Goal: Check status

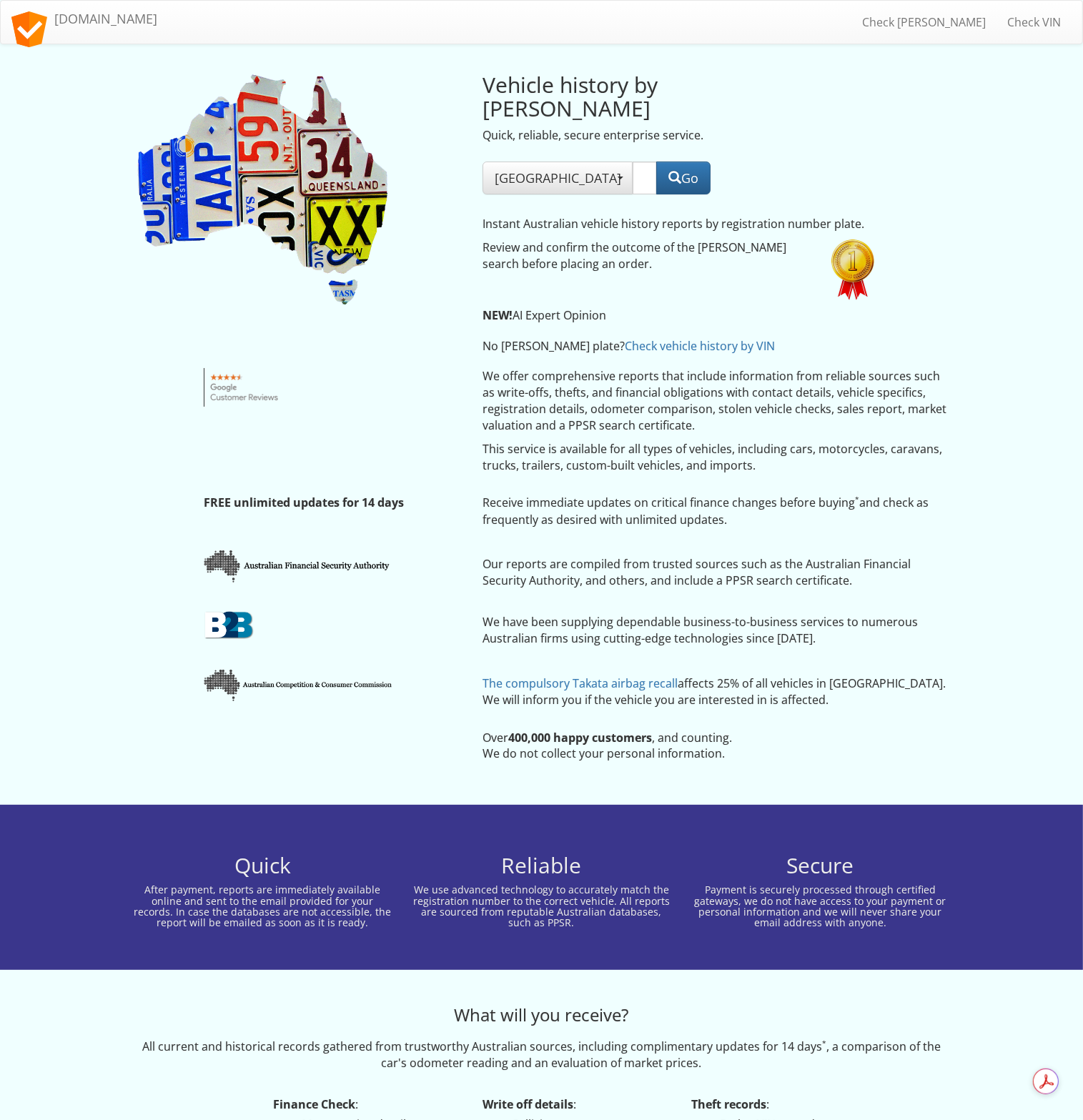
drag, startPoint x: 0, startPoint y: 0, endPoint x: 549, endPoint y: 145, distance: 567.8
click at [633, 162] on input "text" at bounding box center [644, 178] width 25 height 33
click at [532, 162] on button "[GEOGRAPHIC_DATA]" at bounding box center [557, 178] width 150 height 33
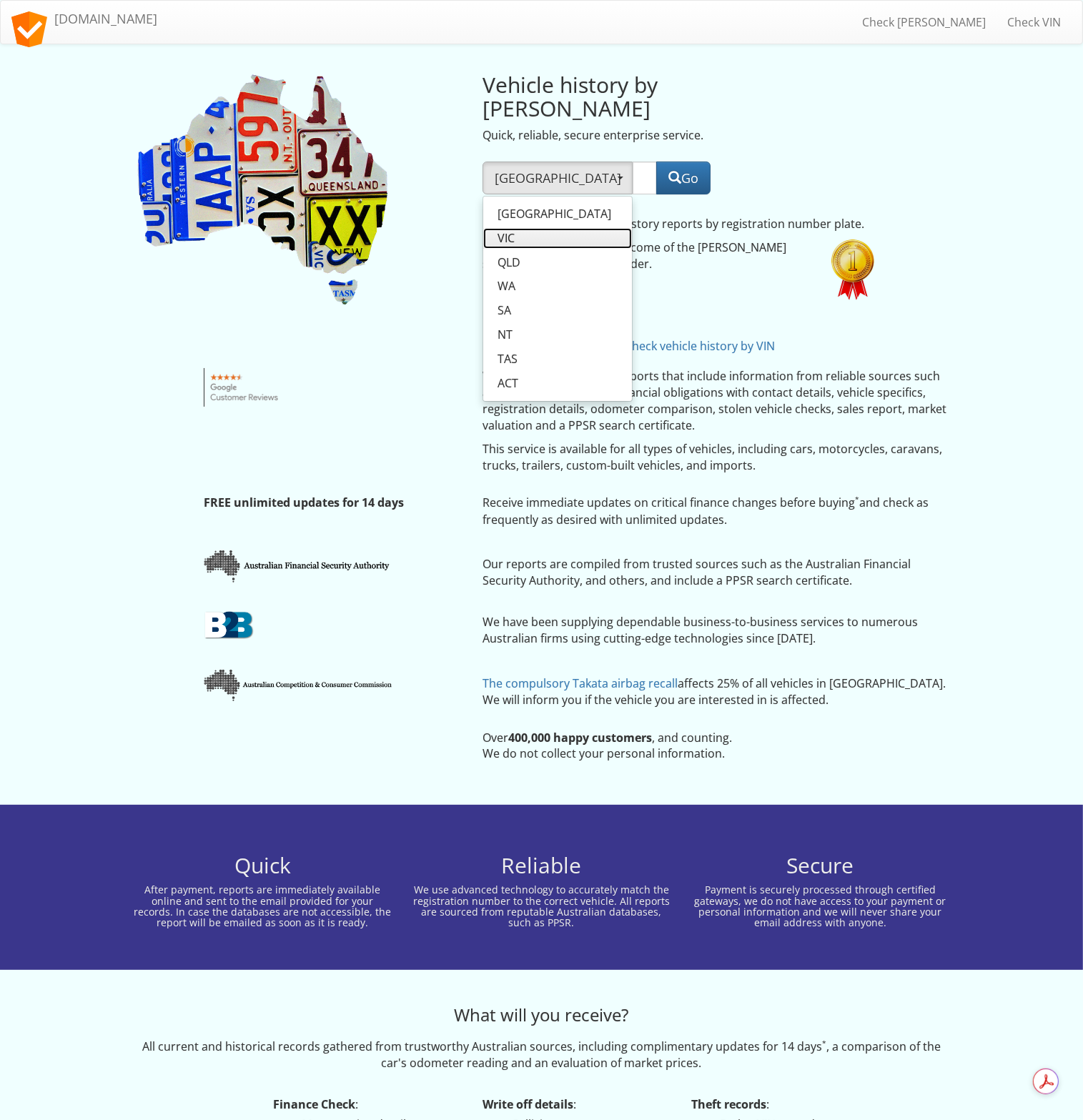
click at [531, 228] on link "VIC" at bounding box center [558, 238] width 149 height 20
select select "VIC"
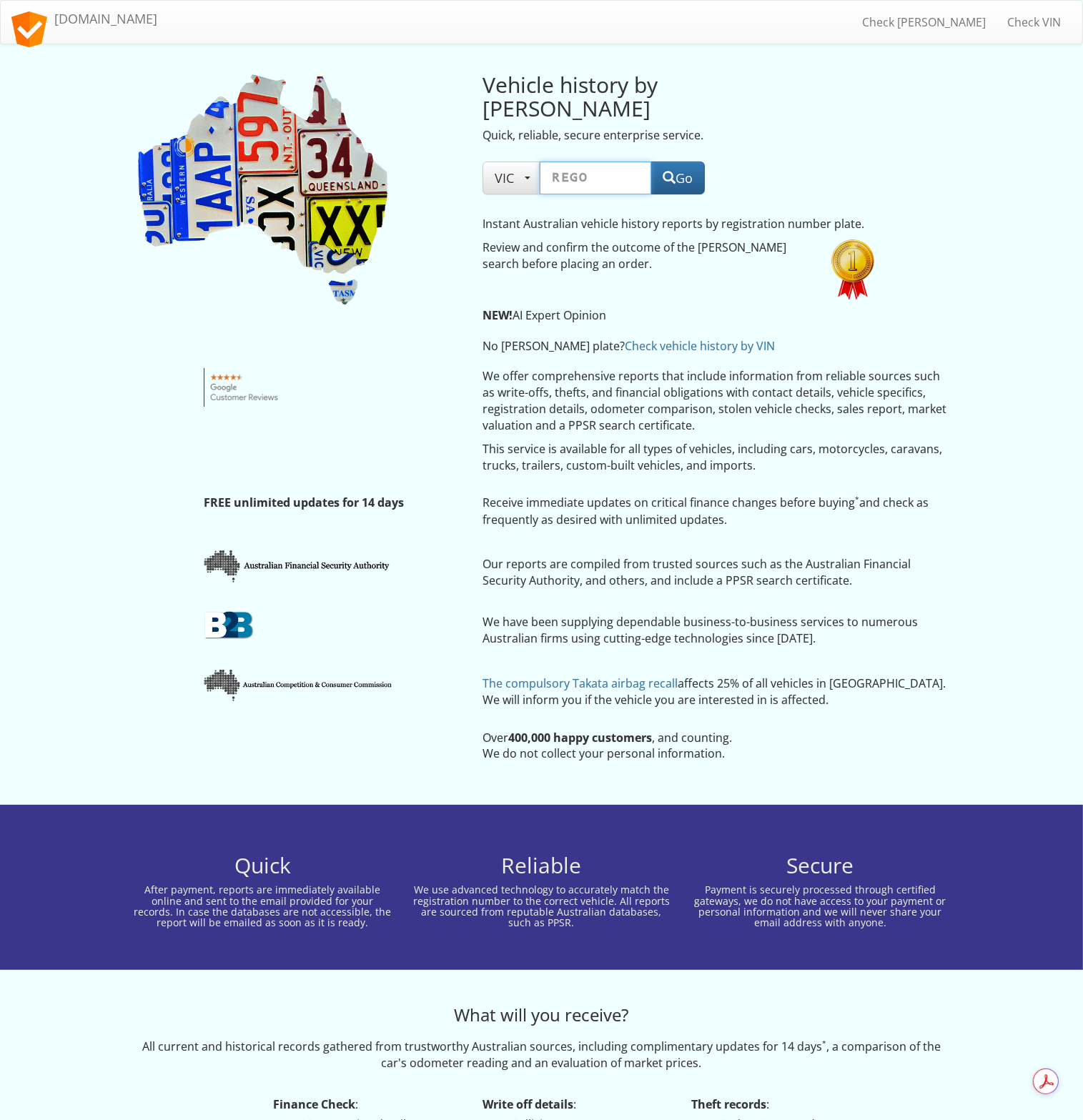
click at [604, 163] on input "text" at bounding box center [595, 178] width 112 height 33
paste input "XFH150"
type input "XFH150"
click at [678, 162] on button "Go" at bounding box center [677, 178] width 54 height 33
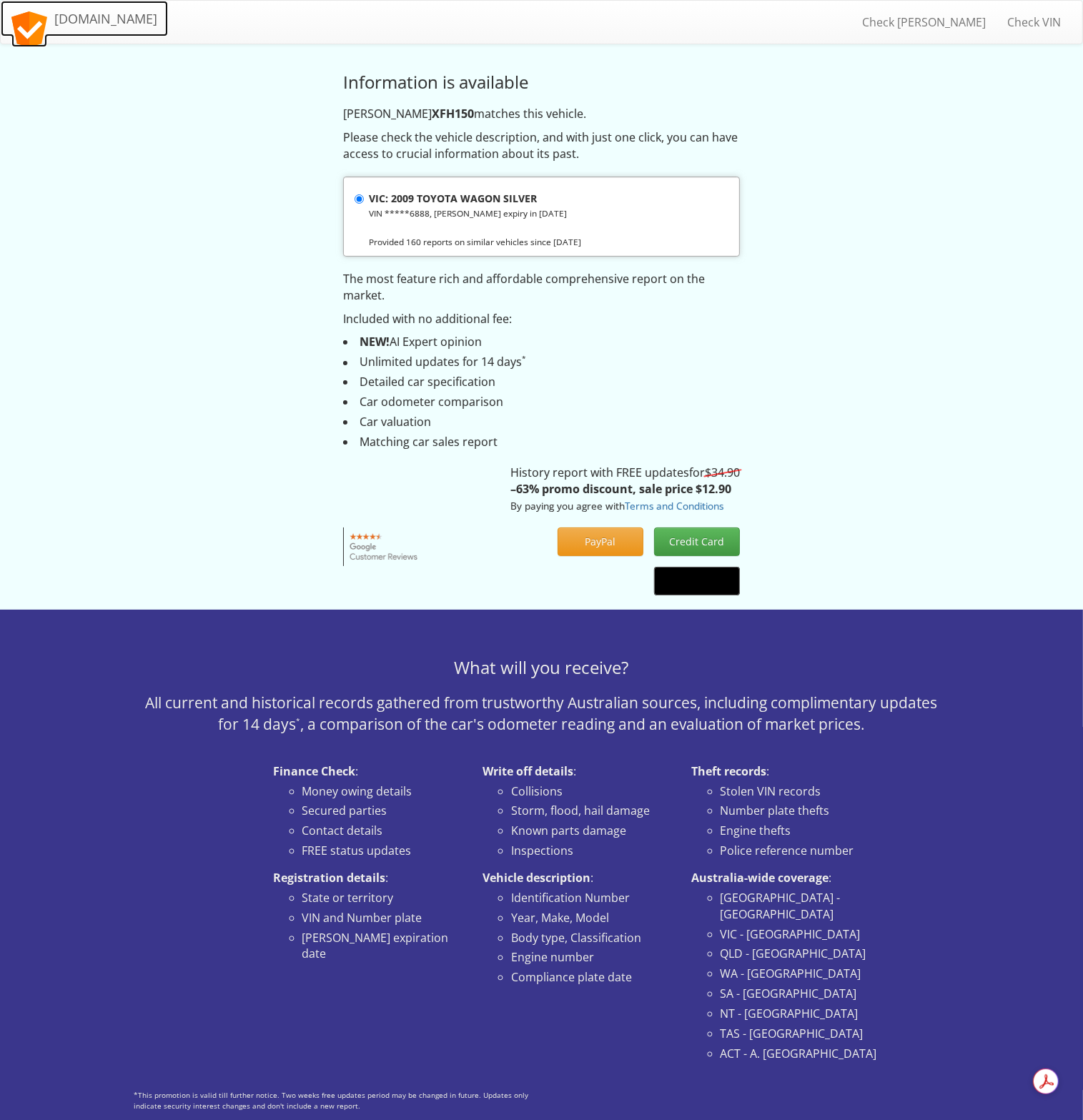
click at [100, 35] on link "[DOMAIN_NAME]" at bounding box center [85, 19] width 168 height 36
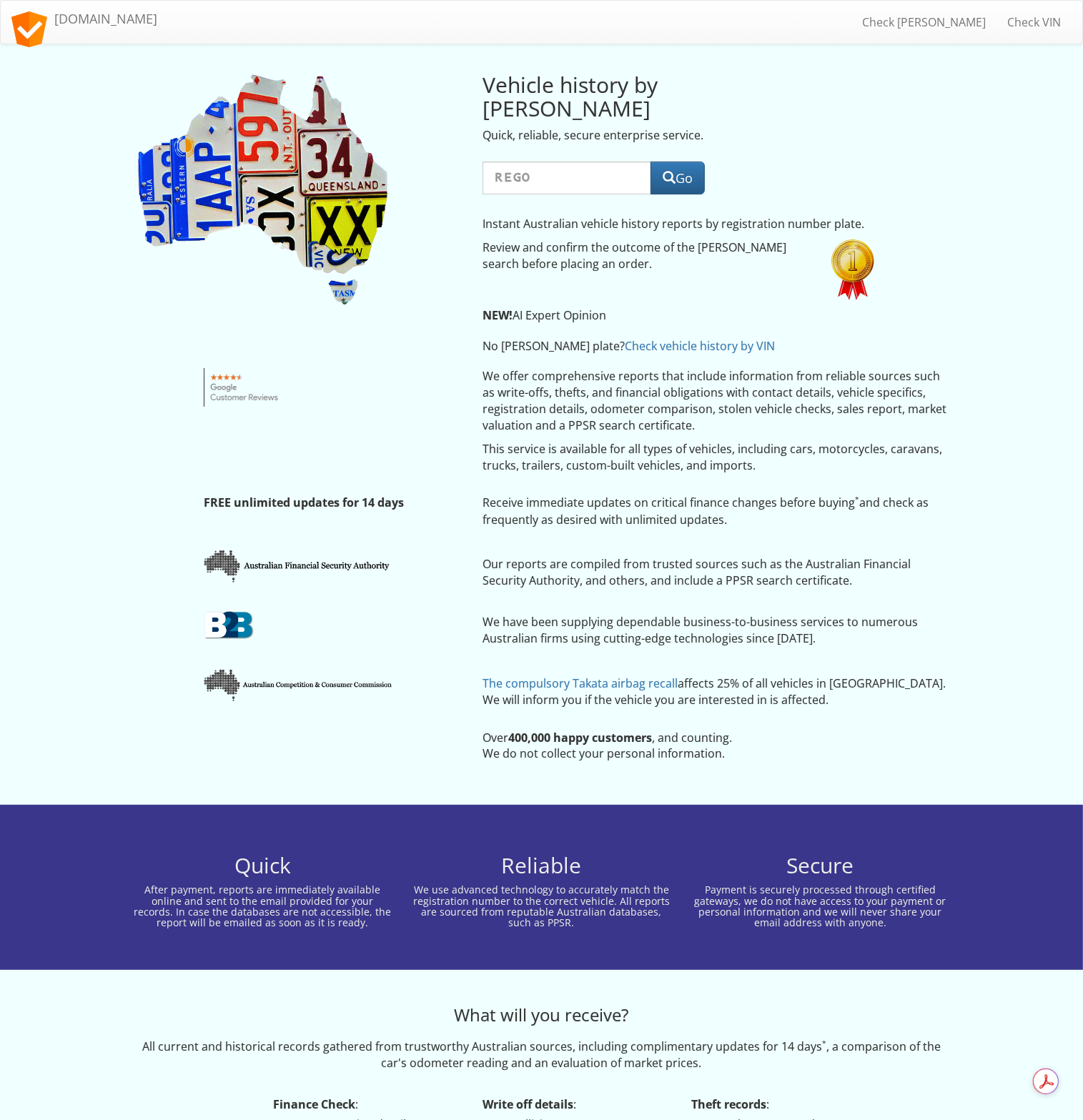
drag, startPoint x: 590, startPoint y: 142, endPoint x: 600, endPoint y: 150, distance: 12.8
click at [590, 162] on input "text" at bounding box center [566, 178] width 169 height 33
type input "DFW157"
click at [681, 162] on button "Go" at bounding box center [677, 178] width 54 height 33
